Goal: Submit feedback/report problem

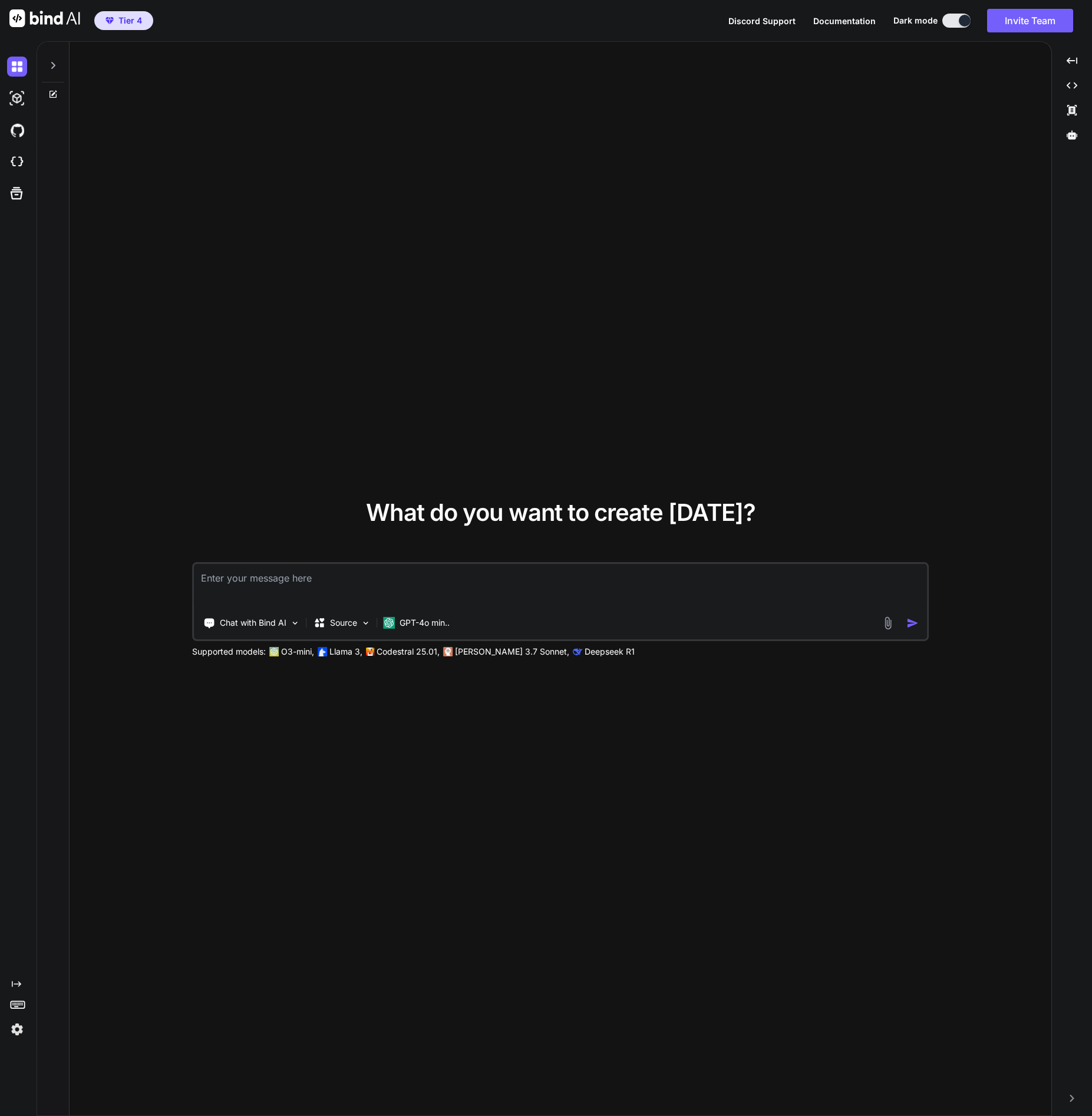
type textarea "x"
click at [20, 160] on img at bounding box center [16, 162] width 20 height 20
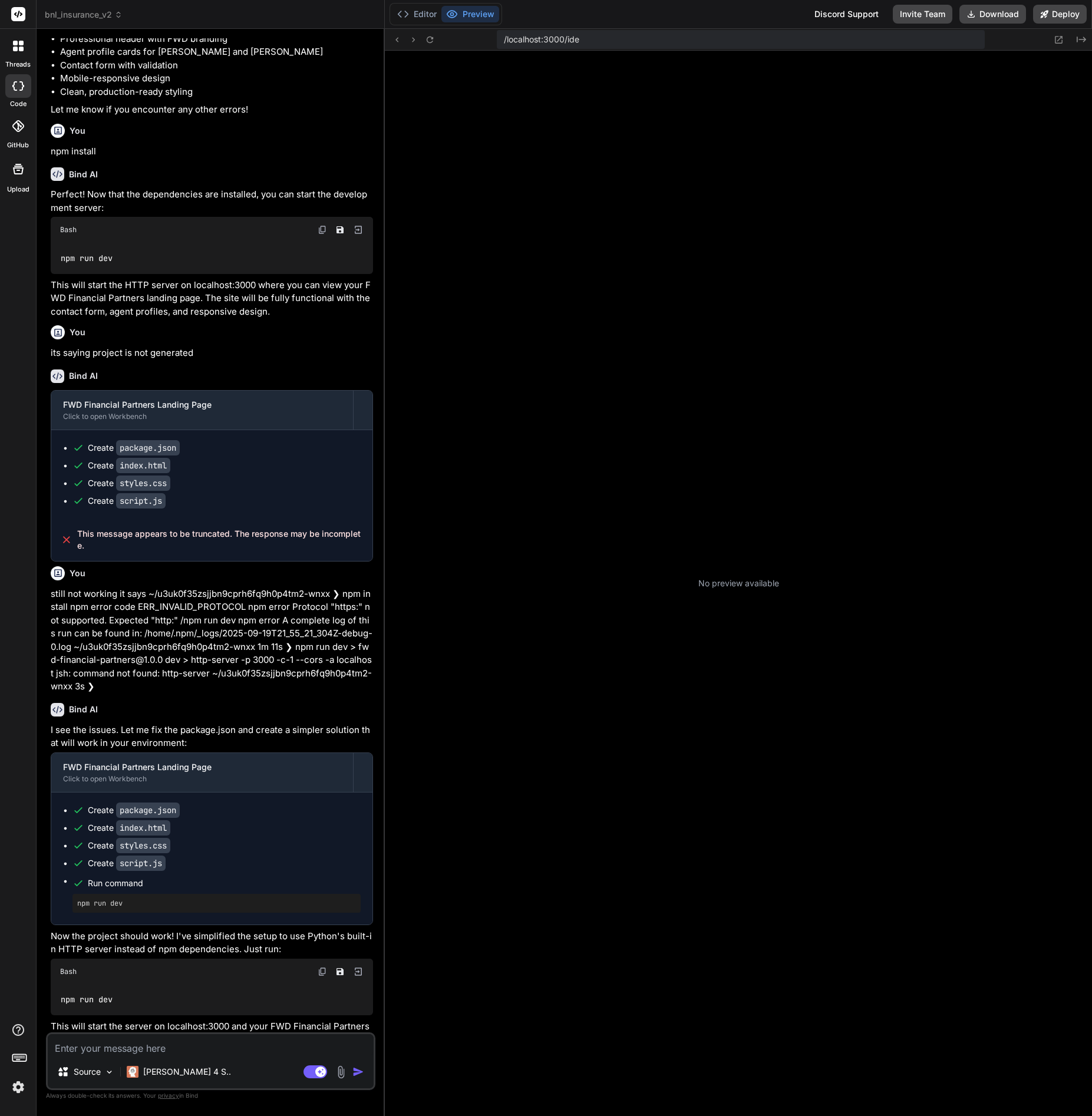
scroll to position [12, 0]
type textarea "x"
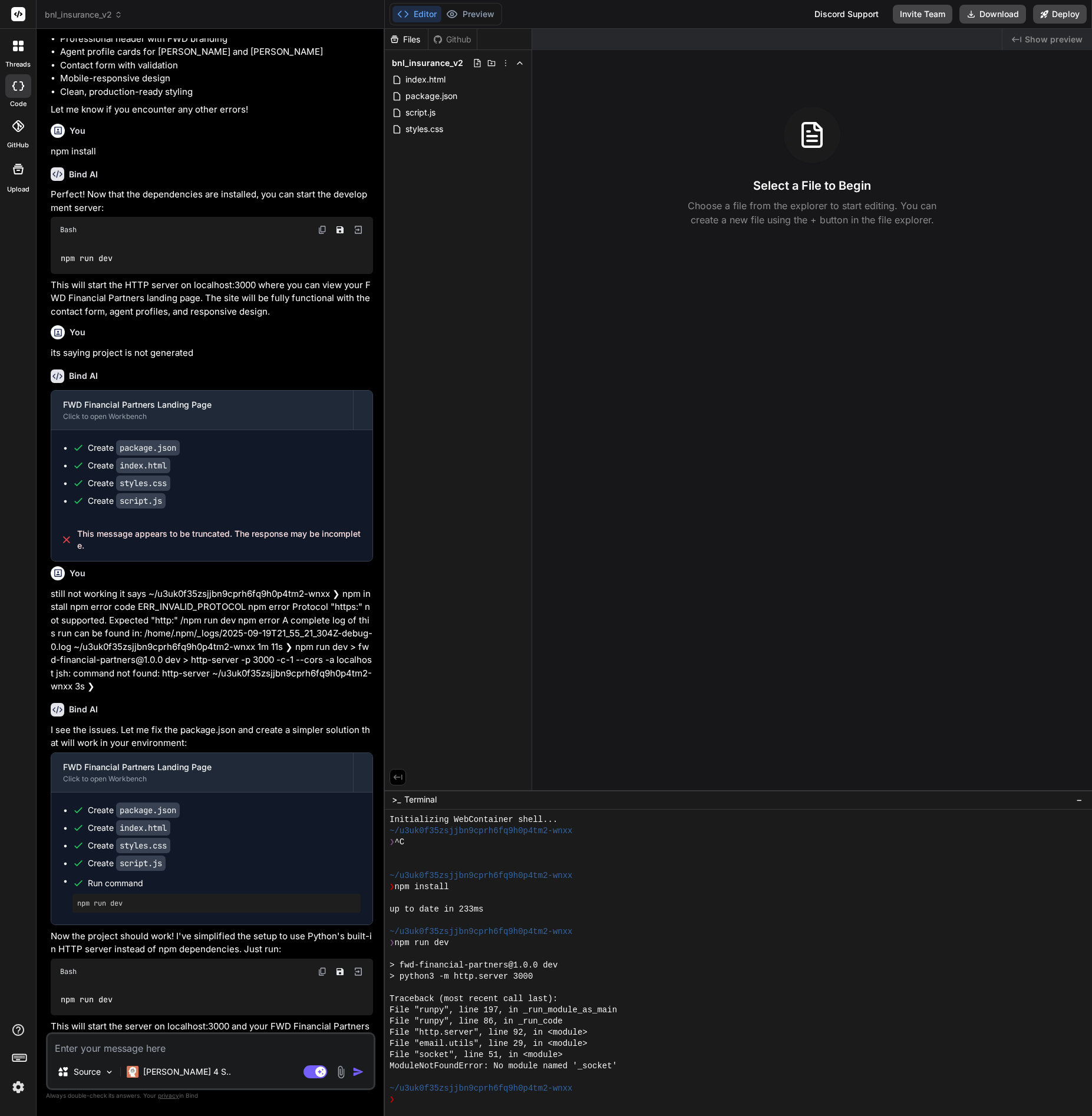
click at [144, 1036] on textarea at bounding box center [210, 1044] width 326 height 21
paste textarea "the website looks like its affiliated with FWD. we do not want this since we ar…"
type textarea "the website looks like its affiliated with FWD. we do not want this since we ar…"
type textarea "x"
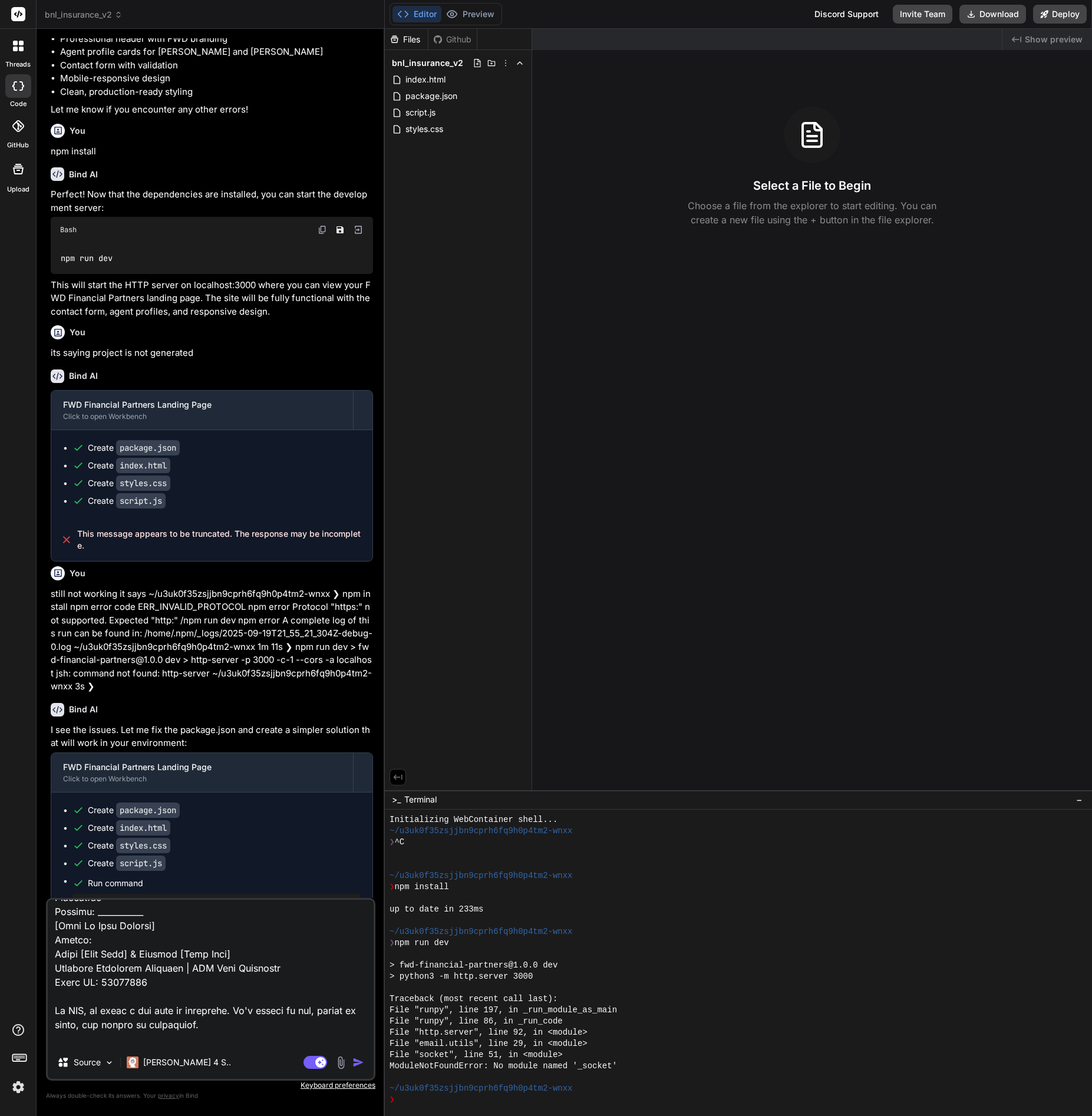
type textarea "the website looks like its affiliated with FWD. we do not want this since we ar…"
click at [360, 1066] on img "button" at bounding box center [358, 1062] width 12 height 12
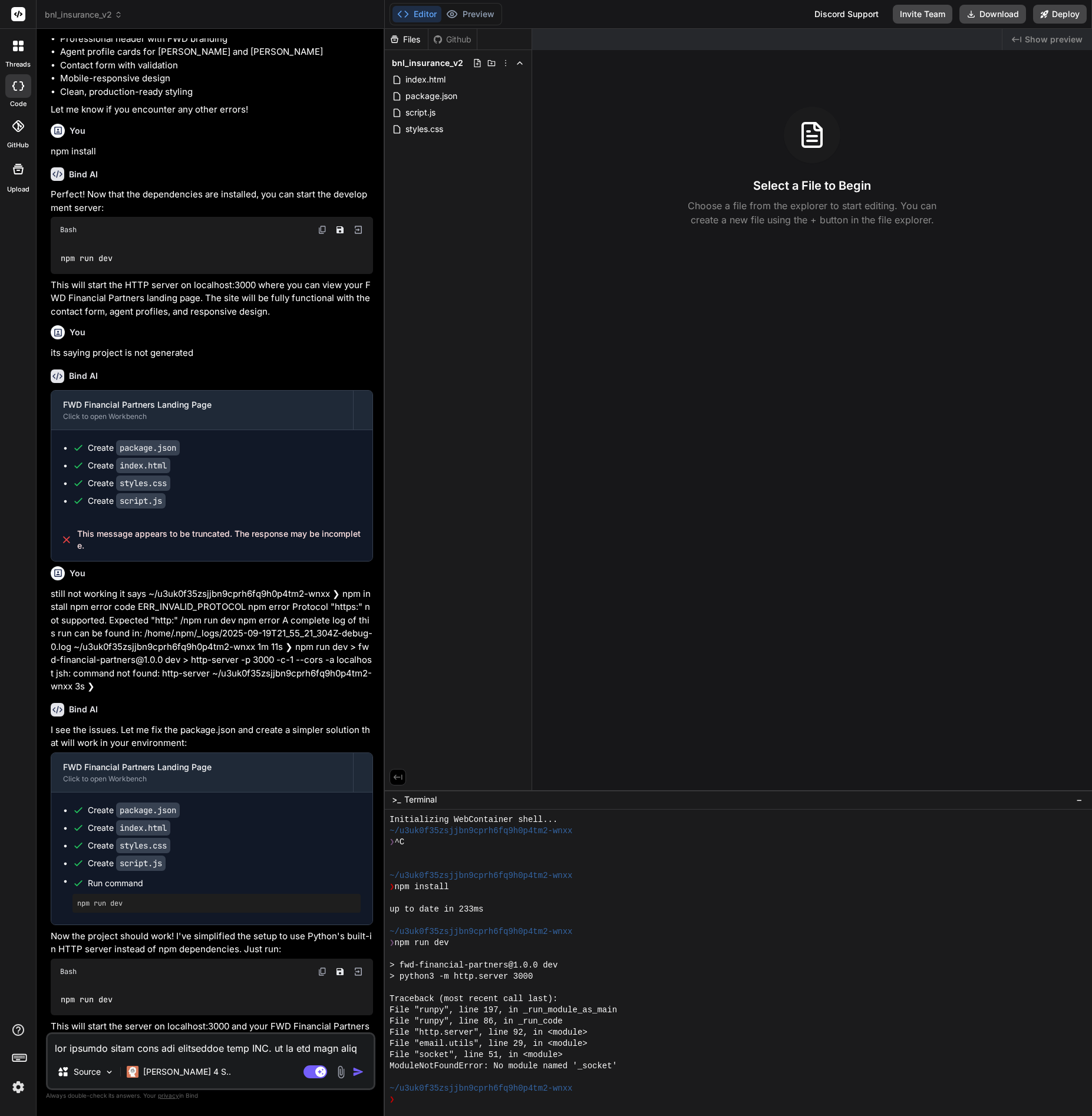
scroll to position [1288, 0]
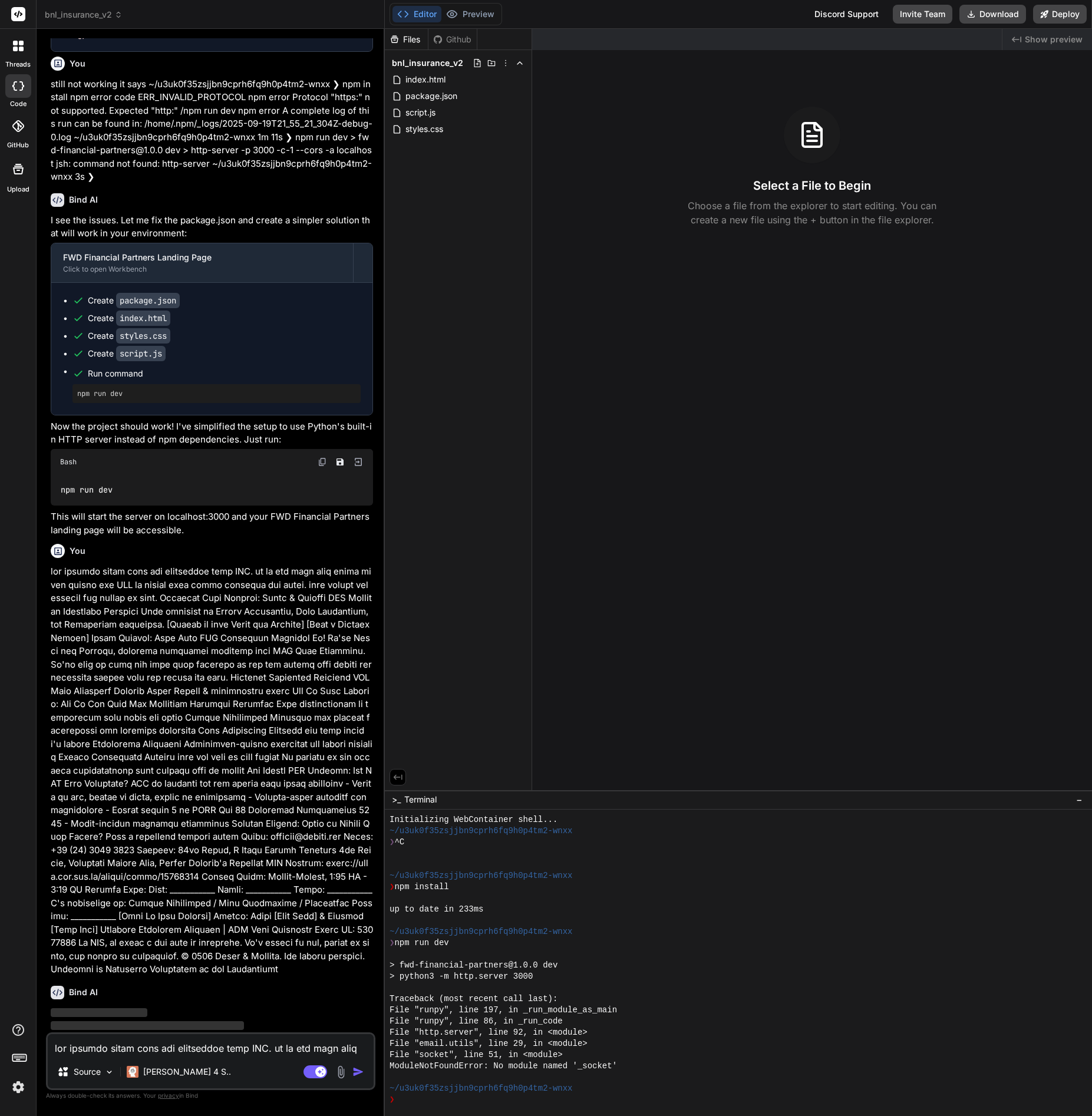
type textarea "x"
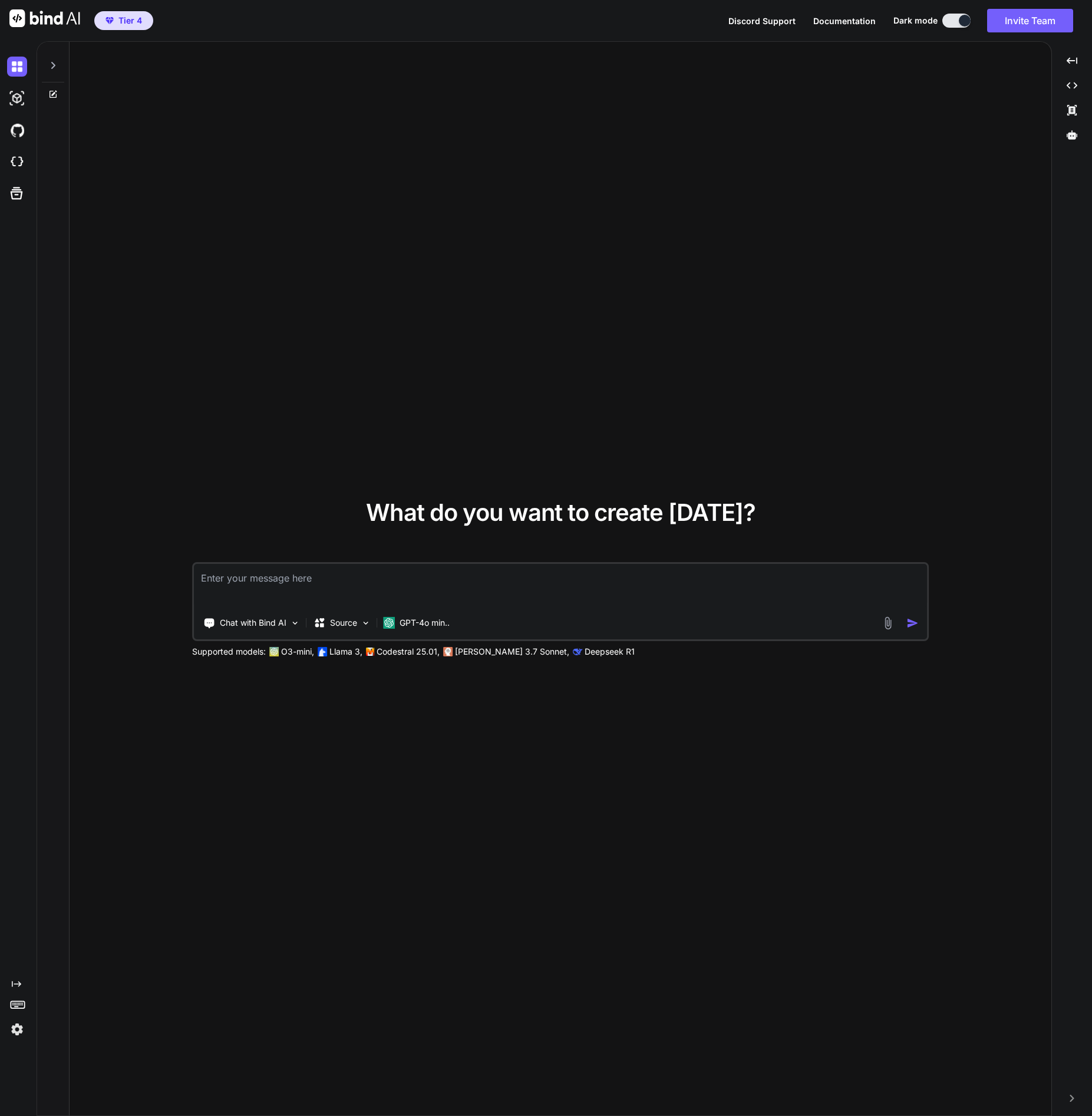
type textarea "x"
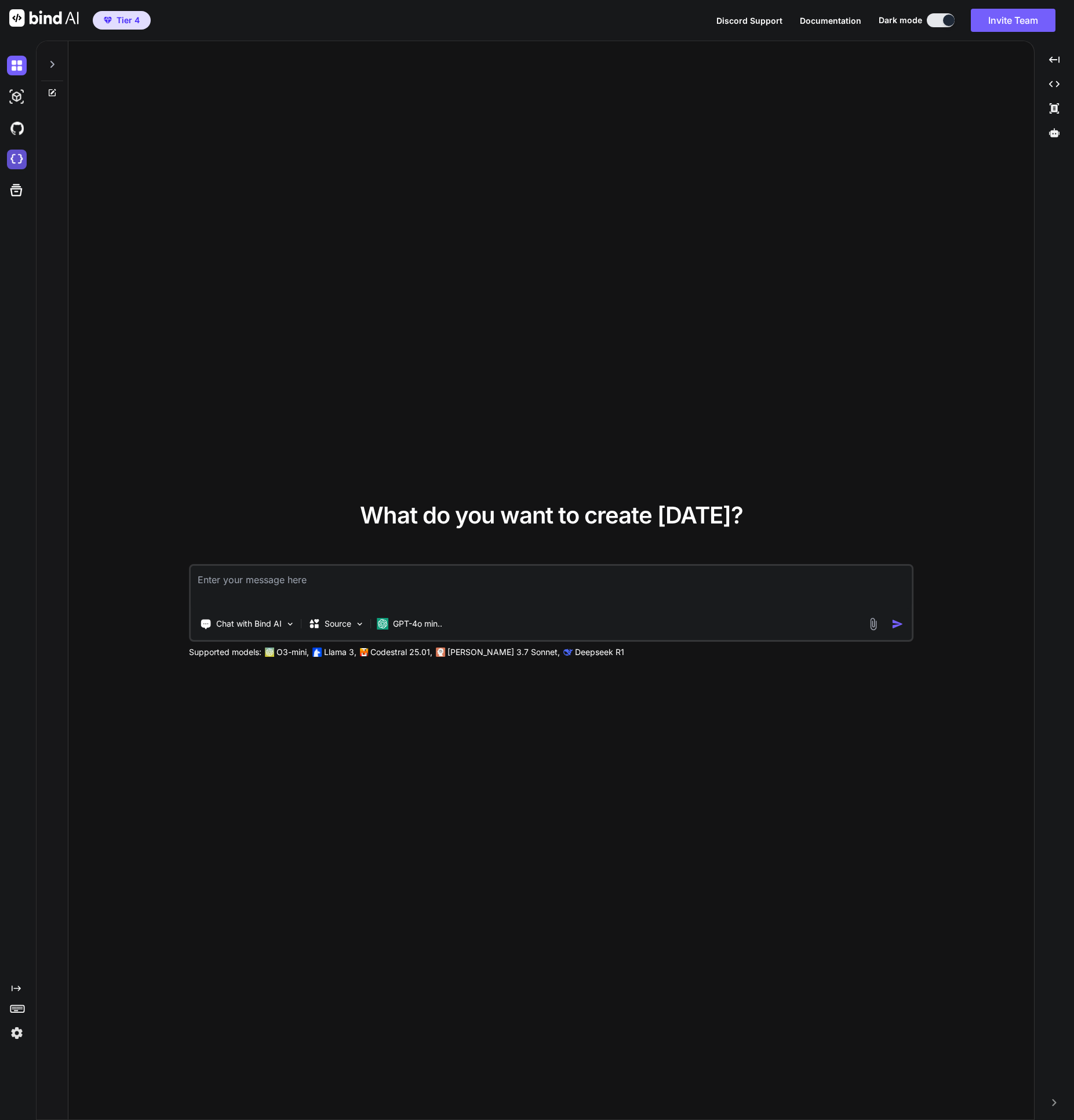
click at [12, 153] on img at bounding box center [16, 159] width 20 height 20
type textarea "x"
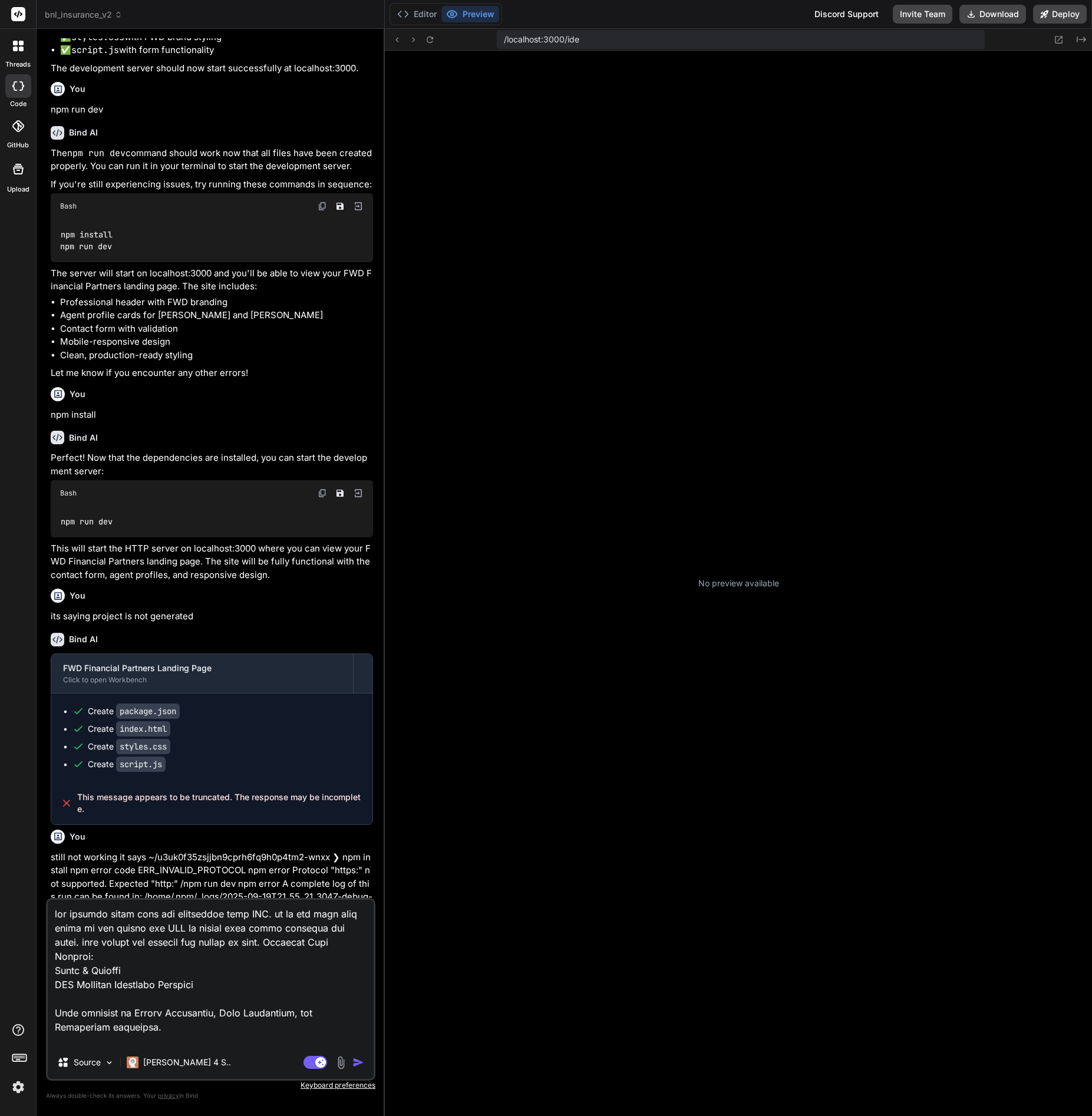
scroll to position [12, 0]
type textarea "x"
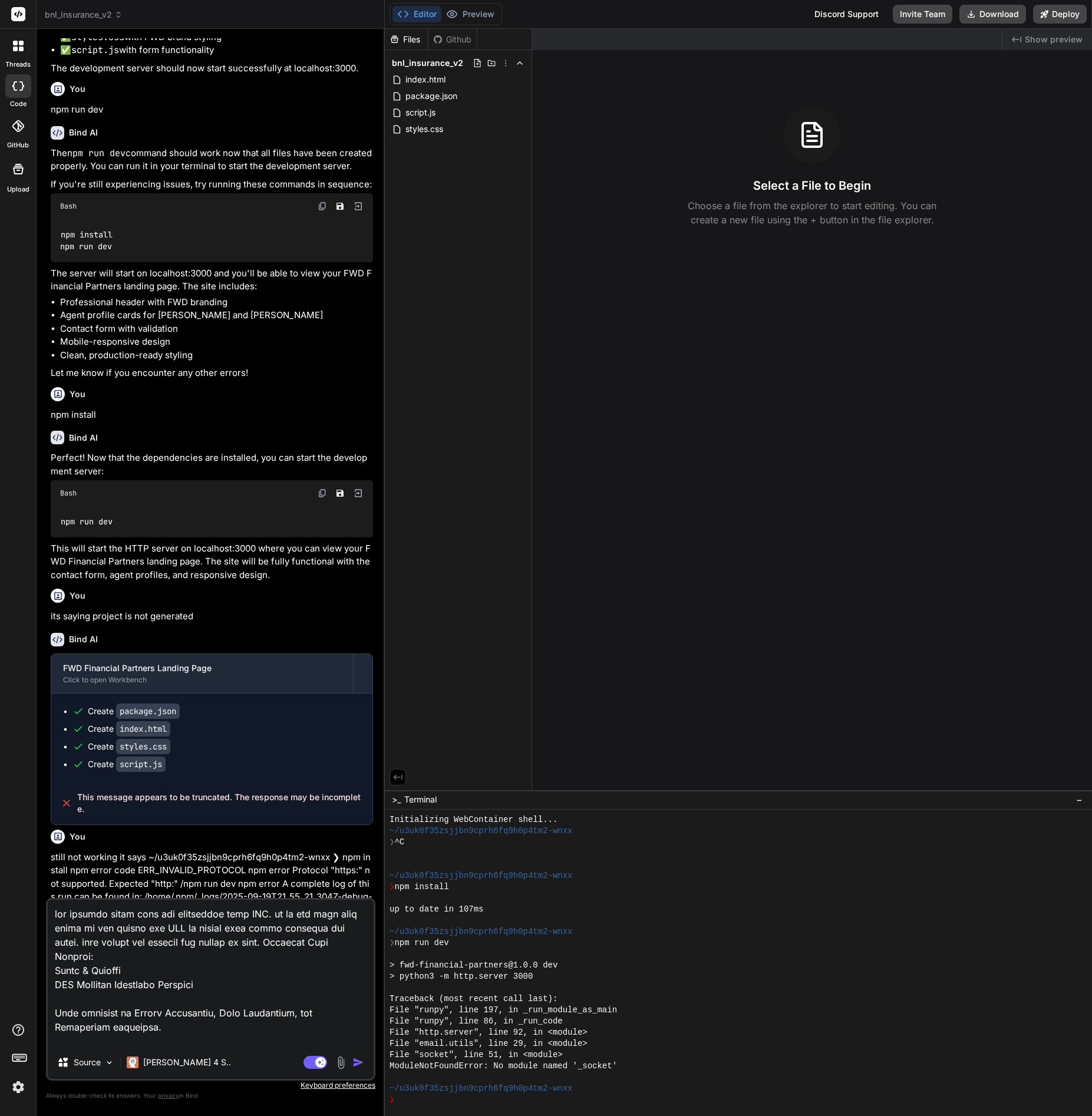
click at [552, 65] on div "Created with Pixso. Show preview Select a File to Begin Choose a file from the …" at bounding box center [812, 409] width 560 height 761
